Goal: Information Seeking & Learning: Learn about a topic

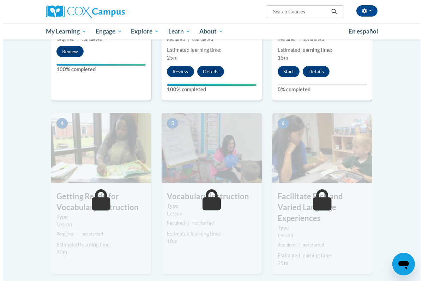
scroll to position [267, 0]
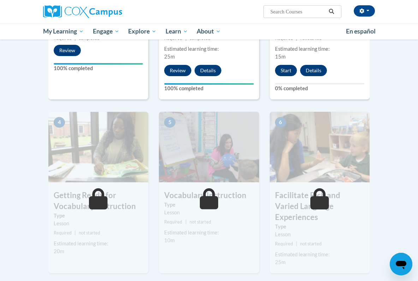
click at [283, 66] on button "Start" at bounding box center [286, 70] width 22 height 11
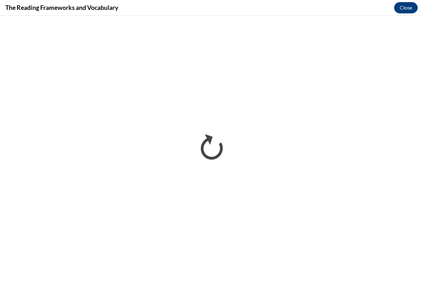
scroll to position [0, 0]
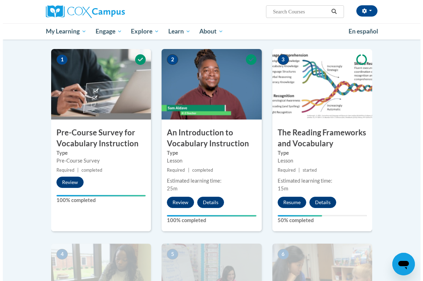
scroll to position [113, 0]
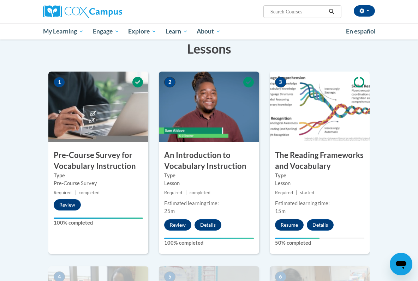
click at [291, 220] on button "Resume" at bounding box center [289, 224] width 29 height 11
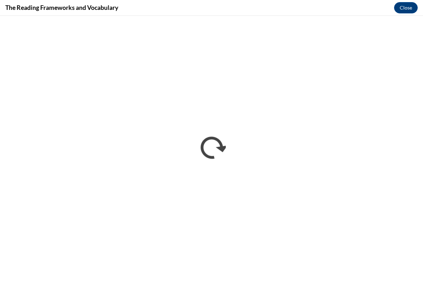
scroll to position [0, 0]
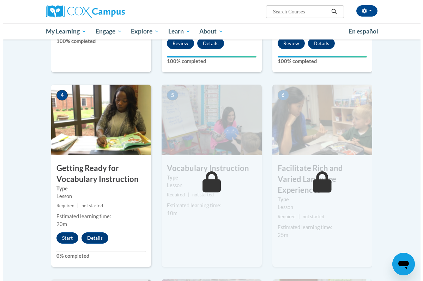
scroll to position [356, 0]
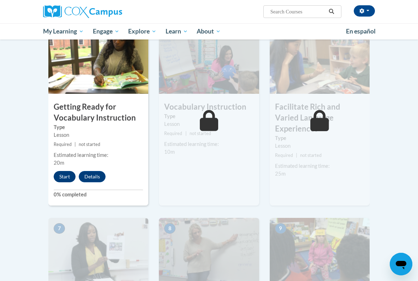
click at [63, 174] on button "Start" at bounding box center [65, 176] width 22 height 11
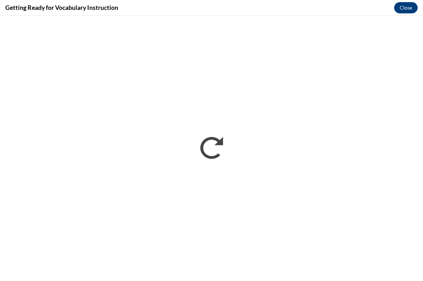
scroll to position [0, 0]
